Goal: Information Seeking & Learning: Learn about a topic

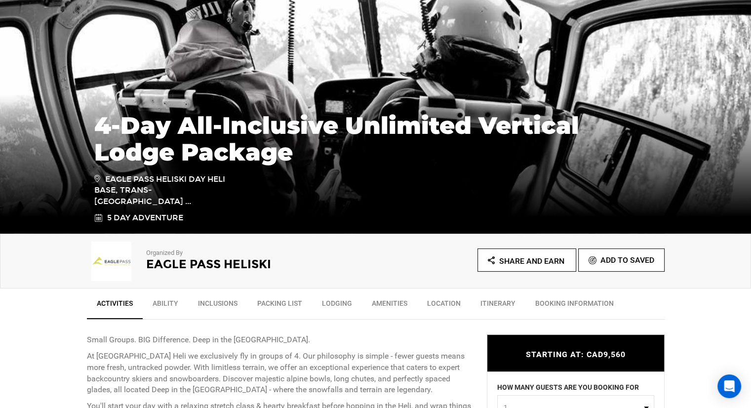
scroll to position [148, 0]
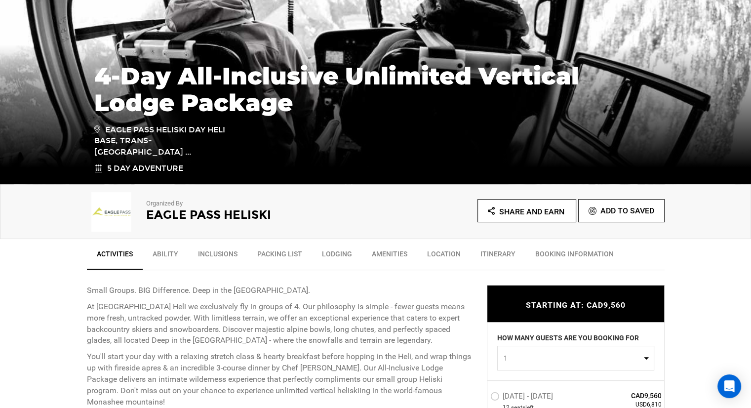
click at [187, 208] on h2 "Eagle Pass Heliski" at bounding box center [247, 214] width 202 height 13
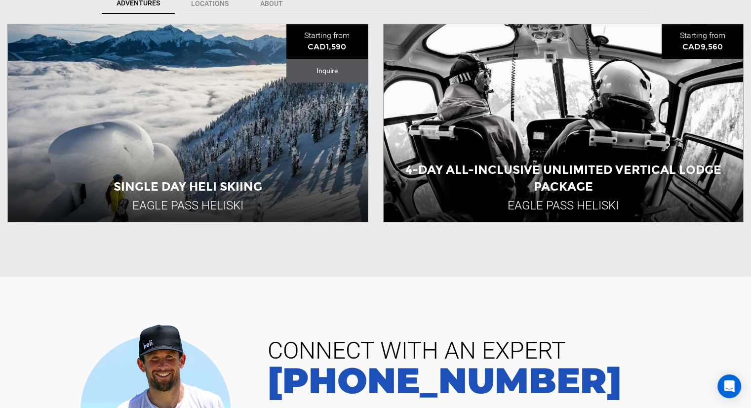
scroll to position [345, 0]
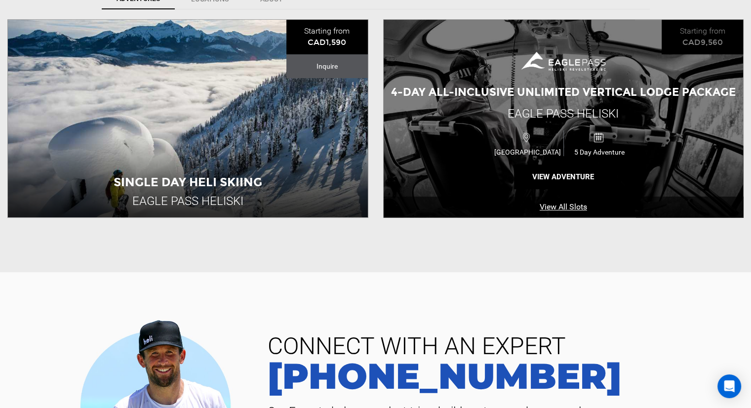
click at [529, 87] on span "4-Day All-Inclusive Unlimited Vertical Lodge Package" at bounding box center [563, 91] width 344 height 13
